Goal: Task Accomplishment & Management: Manage account settings

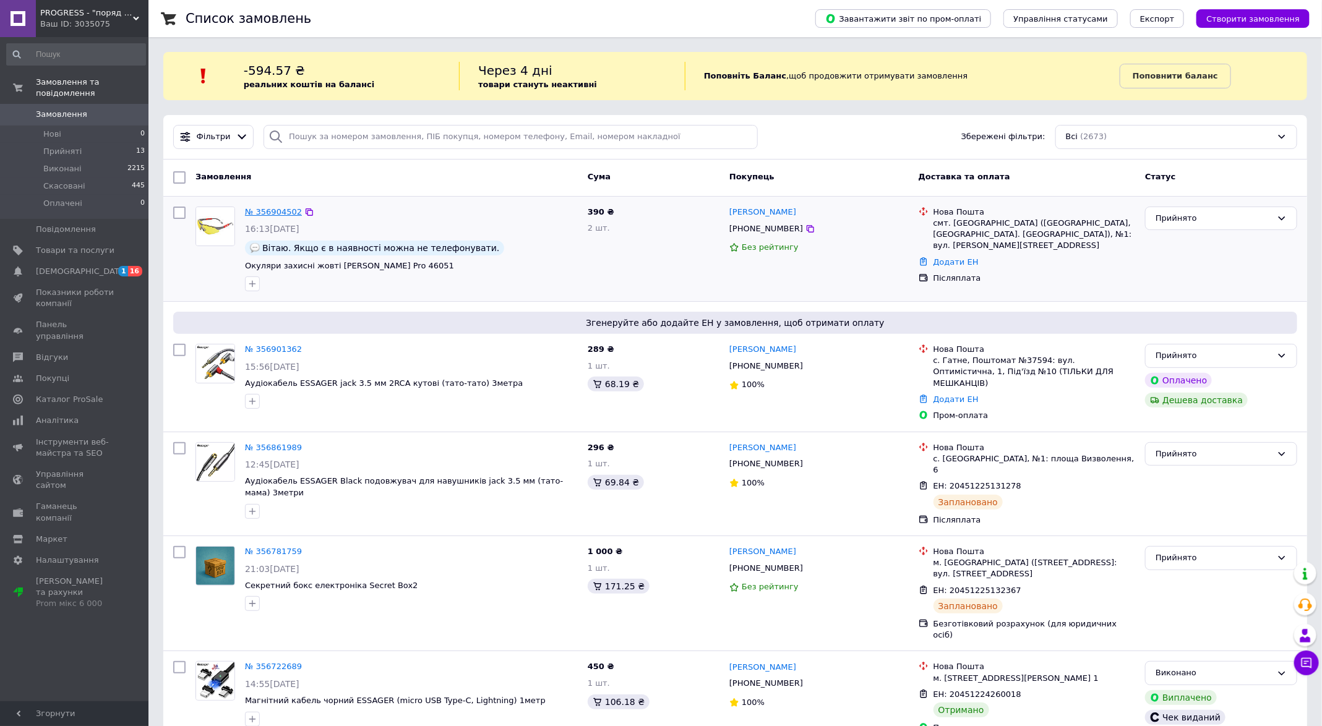
click at [266, 213] on link "№ 356904502" at bounding box center [273, 211] width 57 height 9
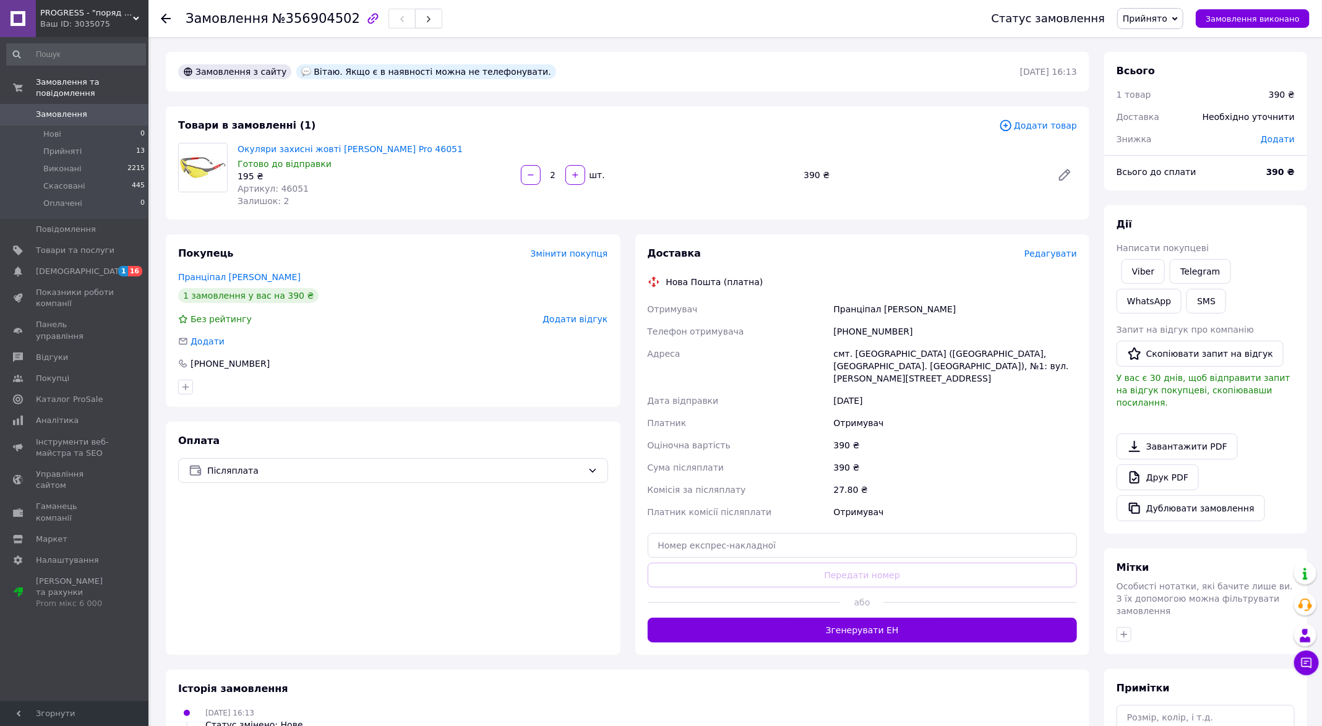
click at [288, 186] on span "Артикул: 46051" at bounding box center [272, 189] width 71 height 10
copy span "46051"
